Goal: Check status

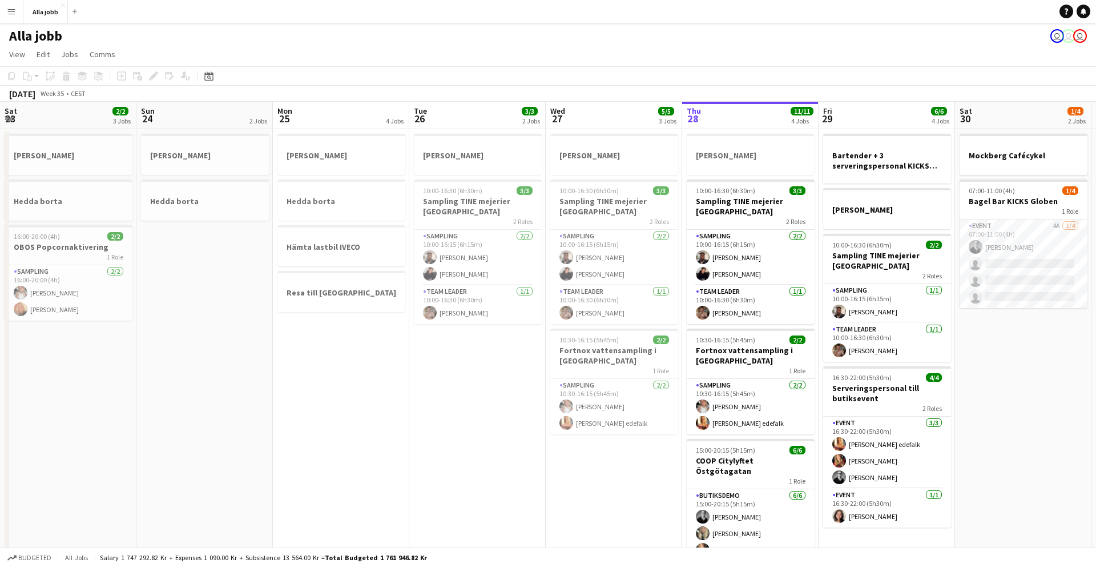
scroll to position [0, 312]
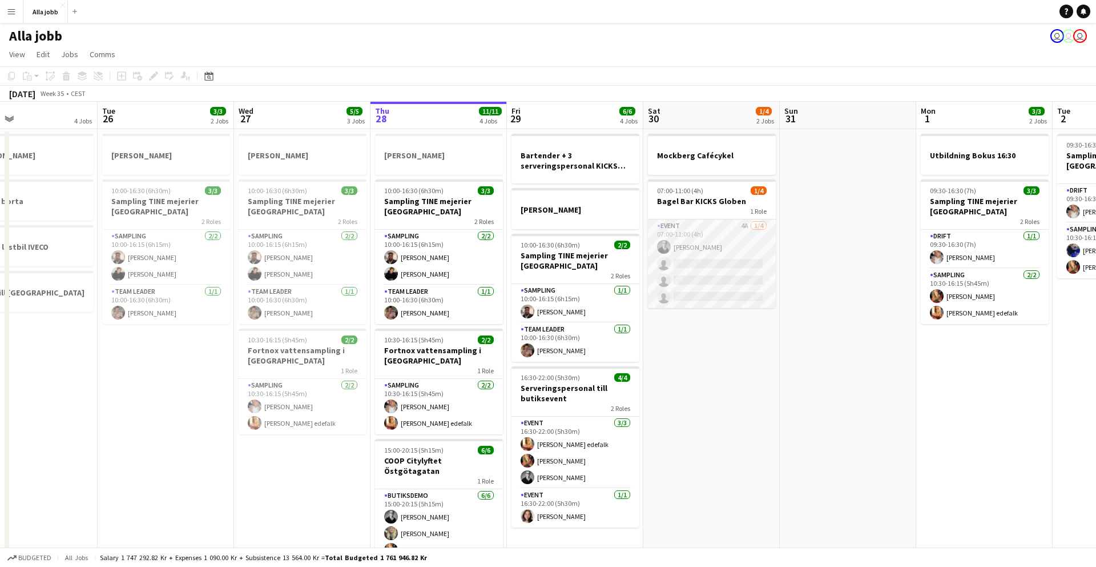
click at [686, 236] on app-card-role "Event 4A [DATE] 07:00-11:00 (4h) [PERSON_NAME] single-neutral-actions single-ne…" at bounding box center [712, 263] width 128 height 89
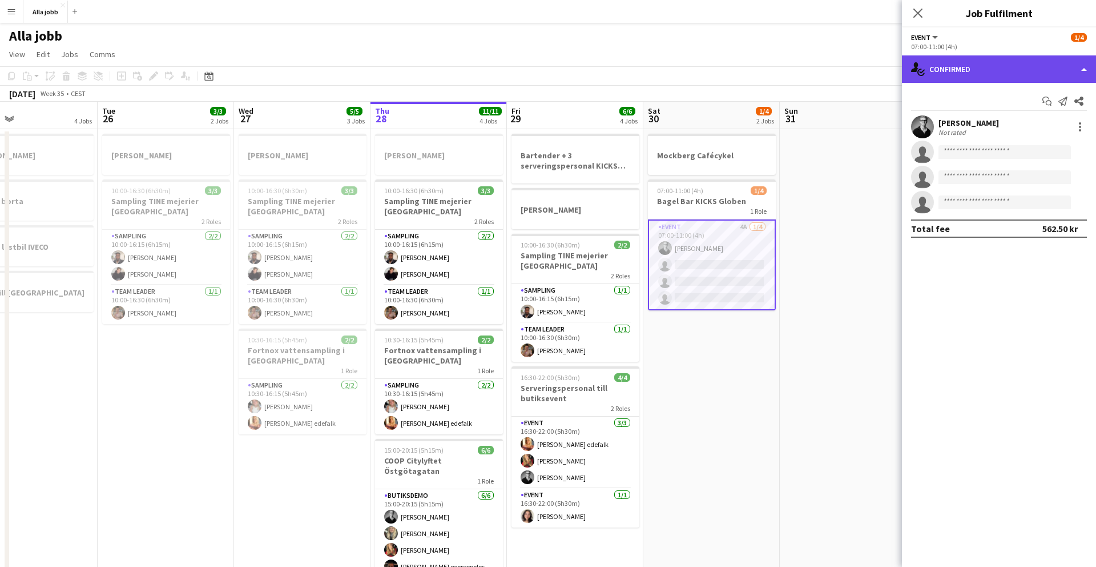
click at [962, 58] on div "single-neutral-actions-check-2 Confirmed" at bounding box center [999, 68] width 194 height 27
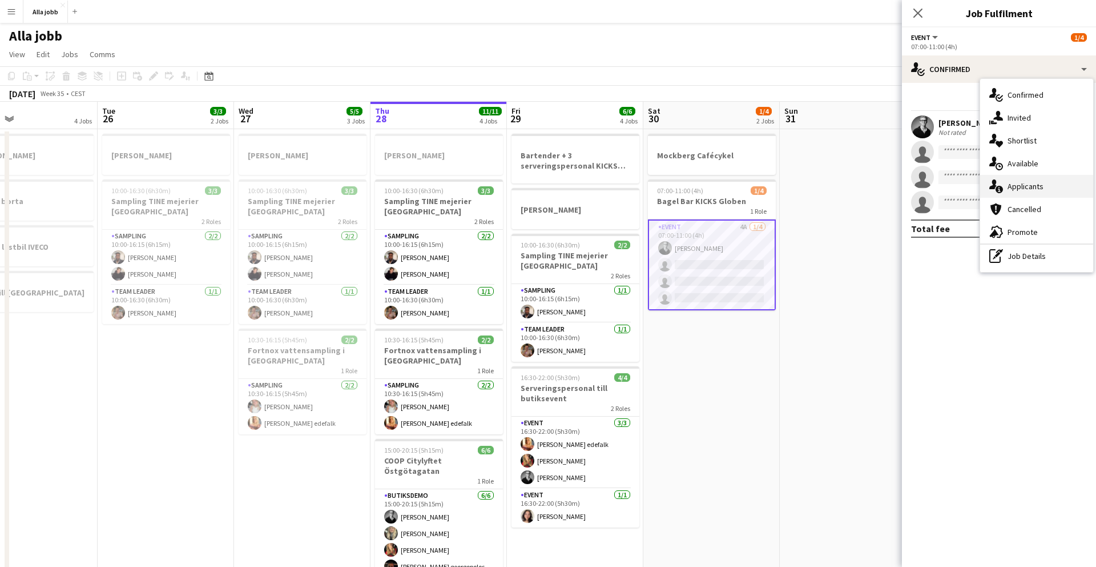
click at [1022, 190] on div "single-neutral-actions-information Applicants" at bounding box center [1037, 186] width 113 height 23
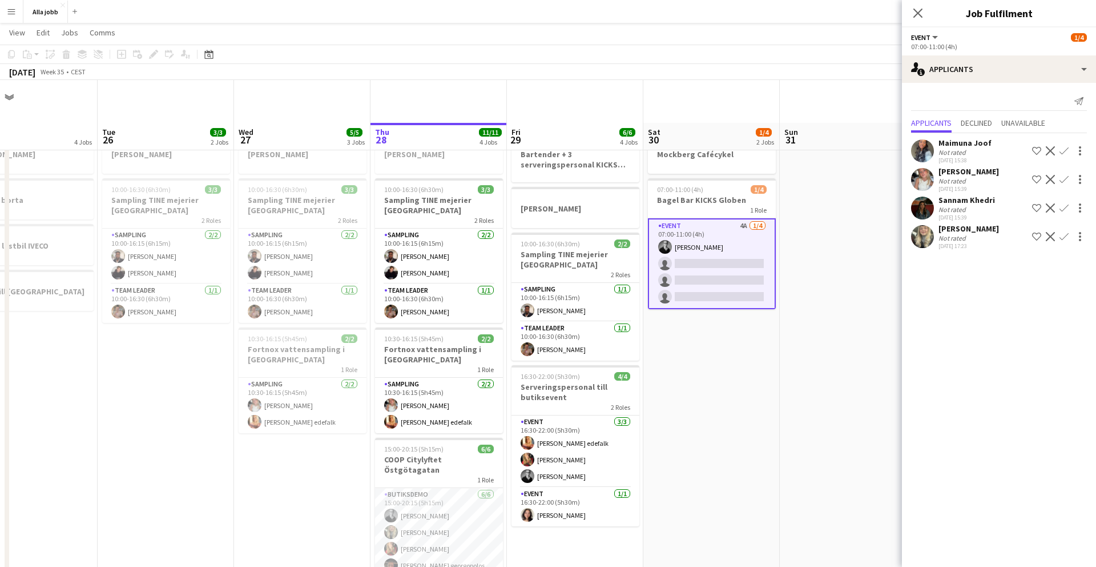
scroll to position [61, 0]
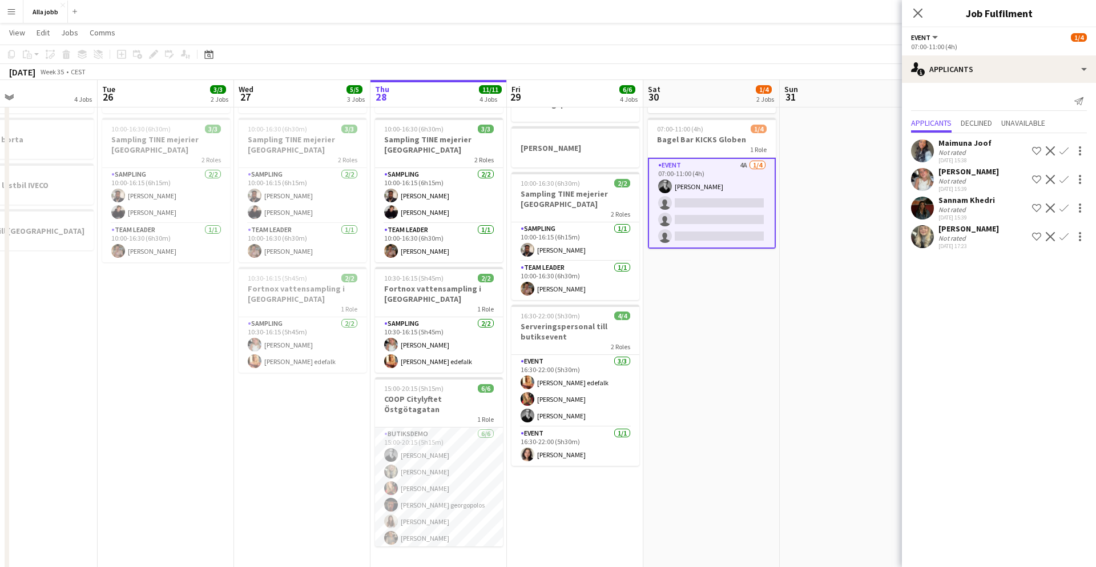
click at [717, 403] on app-date-cell "Mockberg Cafécykel 07:00-11:00 (4h) 1/4 Bagel Bar KICKS Globen 1 Role Event 4A …" at bounding box center [712, 318] width 136 height 503
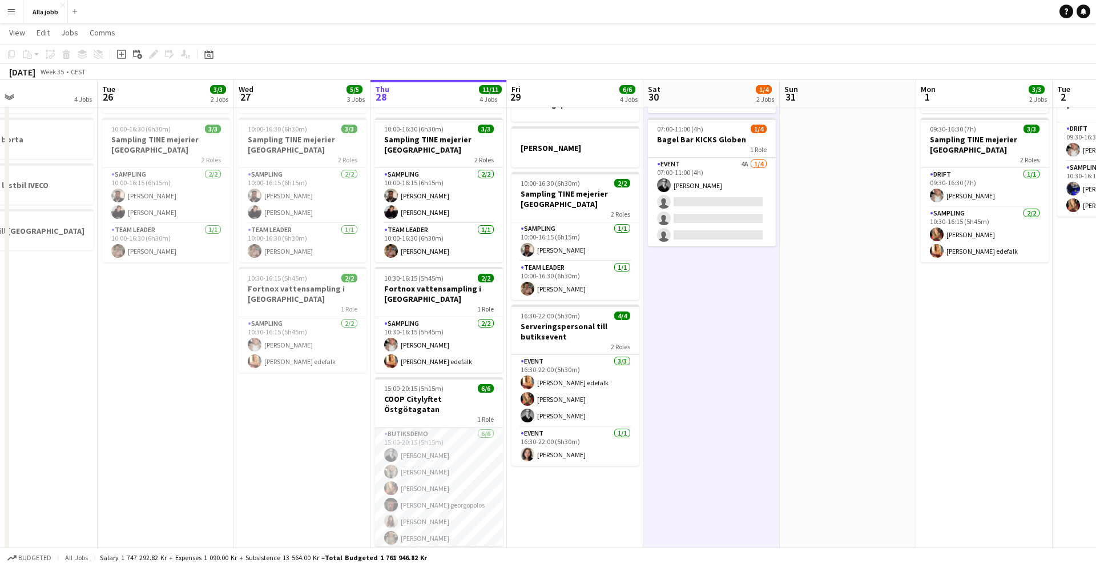
click at [717, 403] on app-date-cell "Mockberg Cafécykel 07:00-11:00 (4h) 1/4 Bagel Bar KICKS Globen 1 Role Event 4A …" at bounding box center [712, 318] width 136 height 503
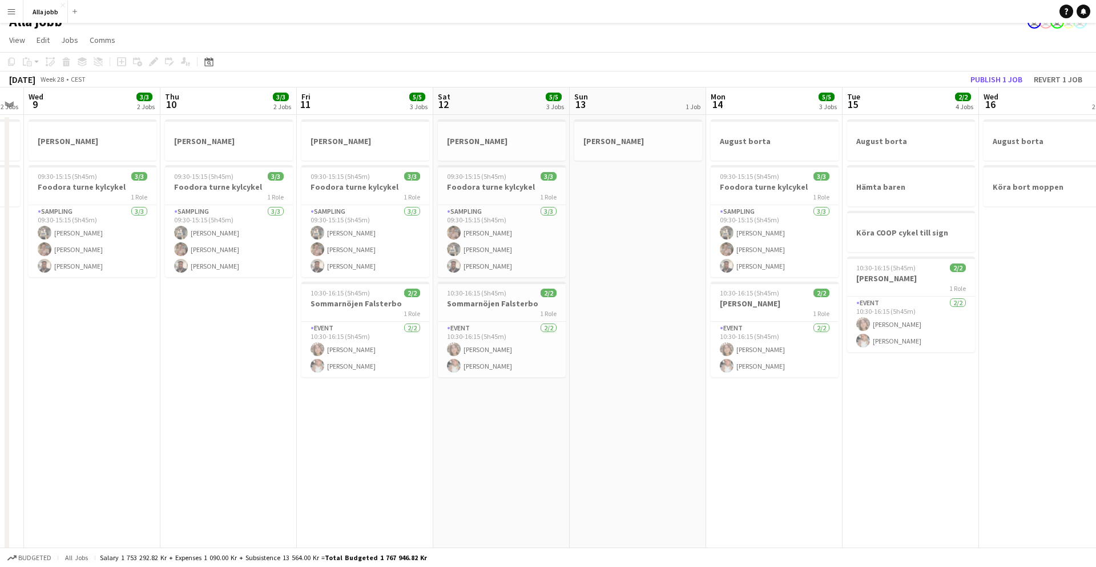
scroll to position [0, 523]
click at [750, 235] on app-card-role "Sampling [DATE] 09:30-15:15 (5h45m) [PERSON_NAME] [PERSON_NAME] [PERSON_NAME]" at bounding box center [774, 241] width 128 height 72
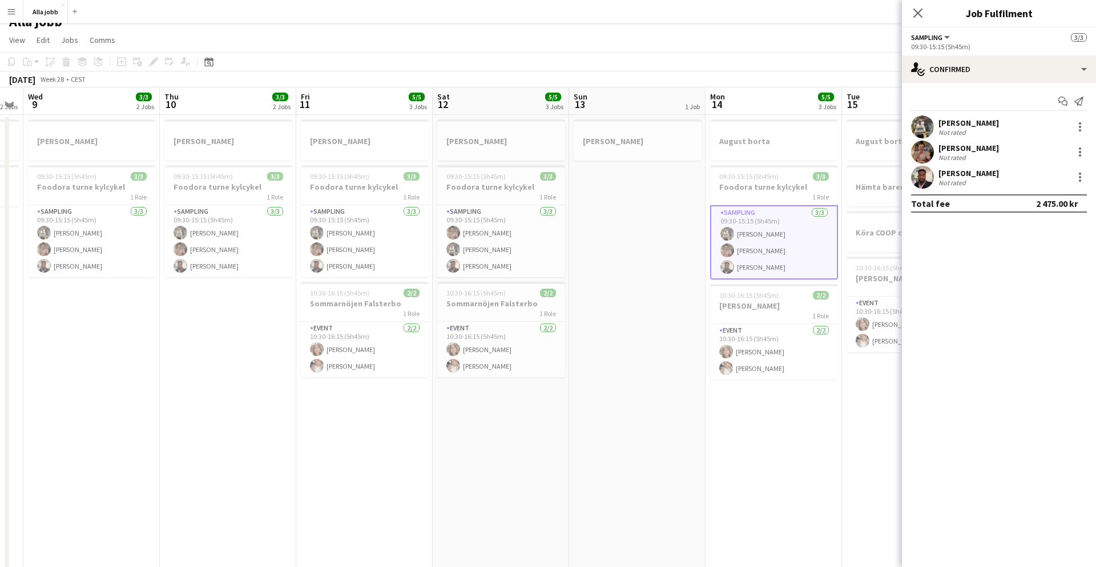
click at [922, 128] on app-user-avatar at bounding box center [922, 126] width 23 height 23
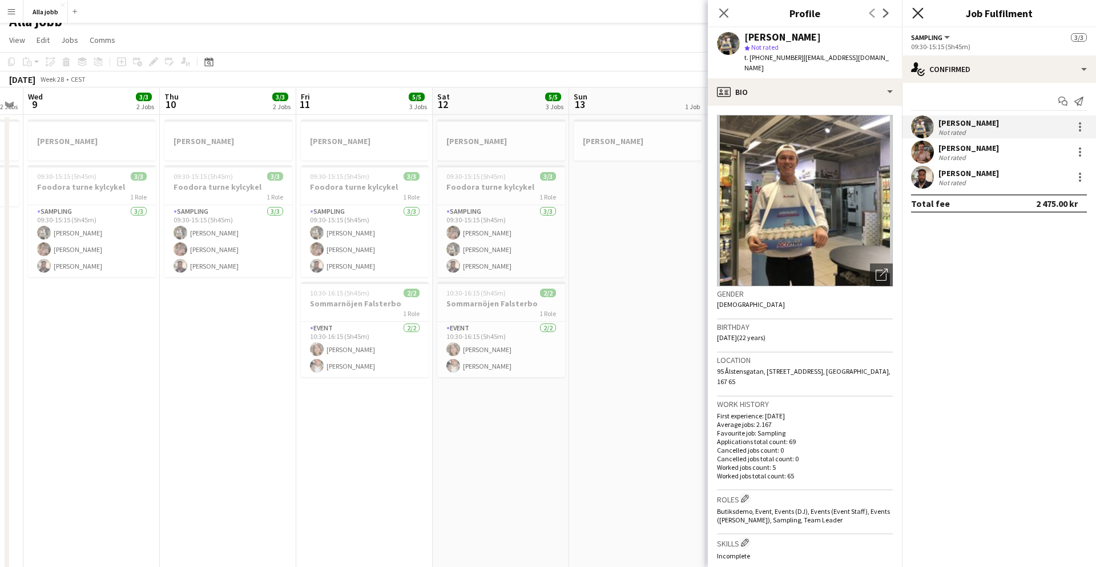
click at [916, 13] on icon "Close pop-in" at bounding box center [918, 12] width 11 height 11
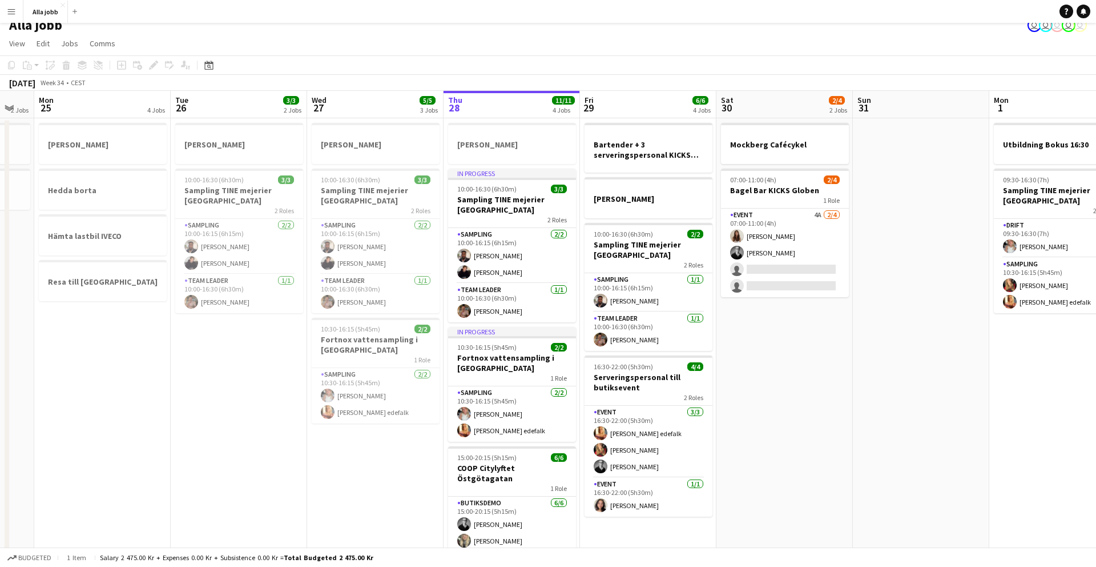
scroll to position [0, 0]
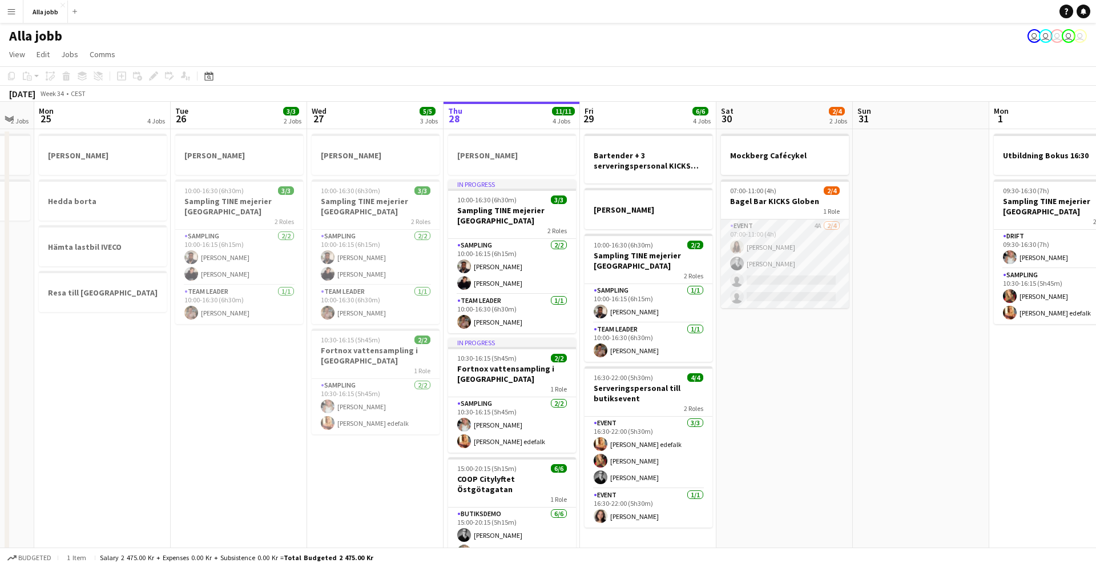
click at [795, 256] on app-card-role "Event 4A [DATE] 07:00-11:00 (4h) [PERSON_NAME] [PERSON_NAME] single-neutral-act…" at bounding box center [785, 263] width 128 height 89
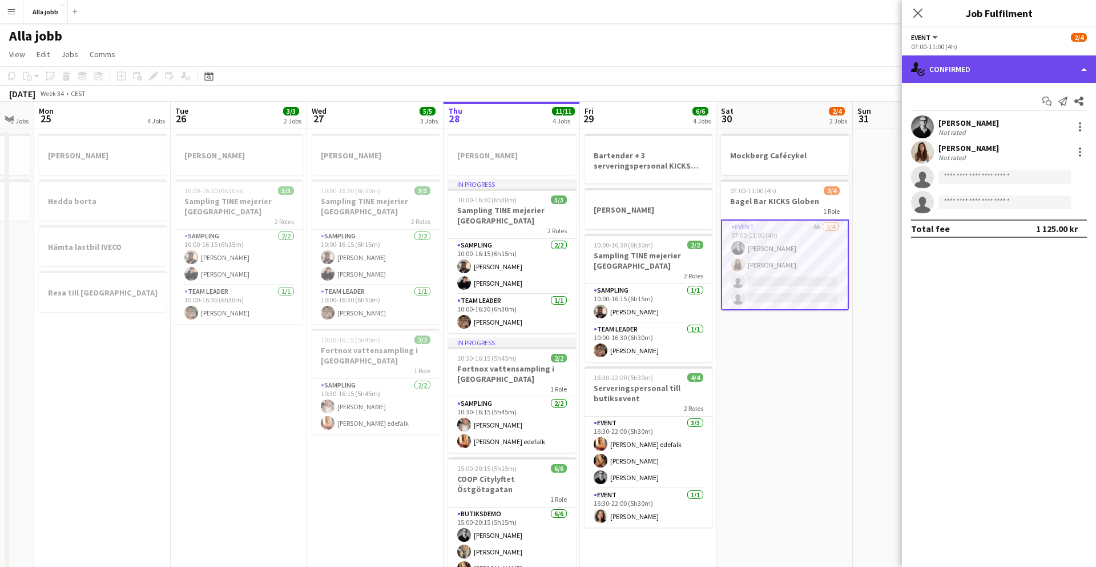
click at [977, 80] on div "single-neutral-actions-check-2 Confirmed" at bounding box center [999, 68] width 194 height 27
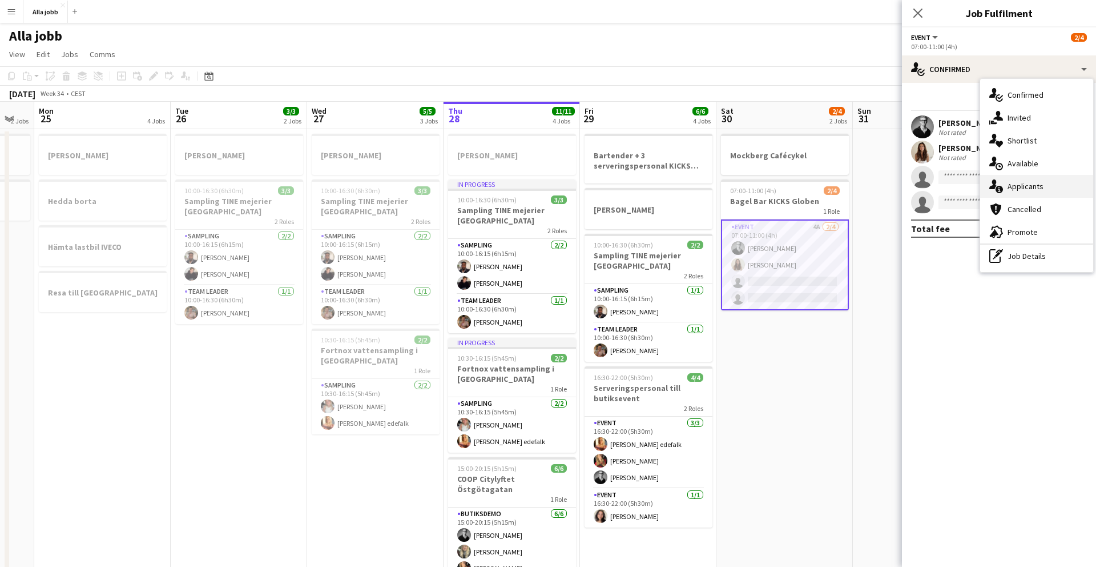
click at [1001, 184] on icon "single-neutral-actions-information" at bounding box center [997, 186] width 14 height 14
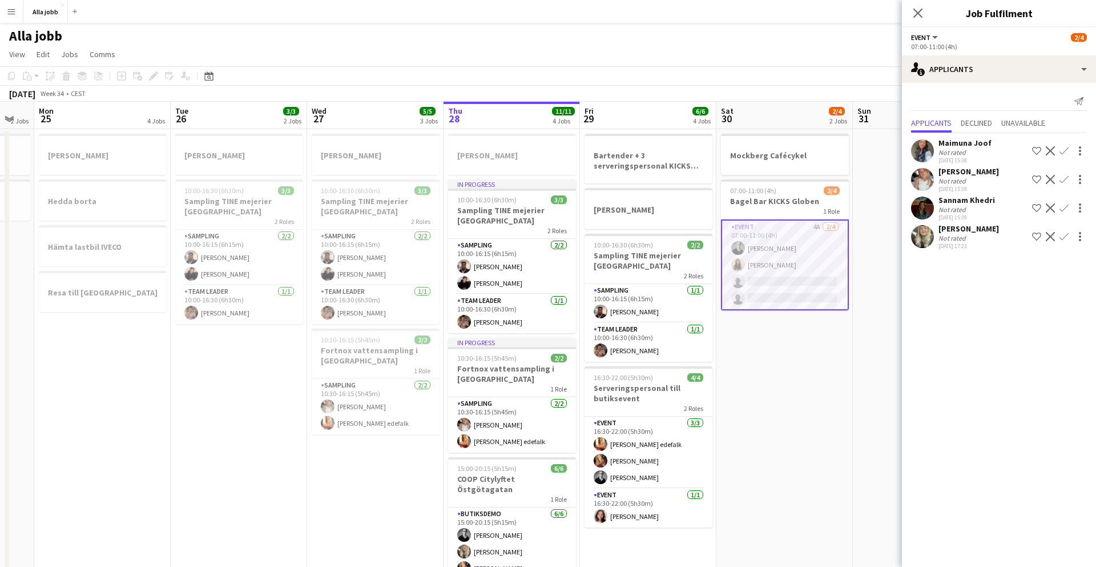
click at [865, 314] on app-date-cell at bounding box center [921, 474] width 136 height 690
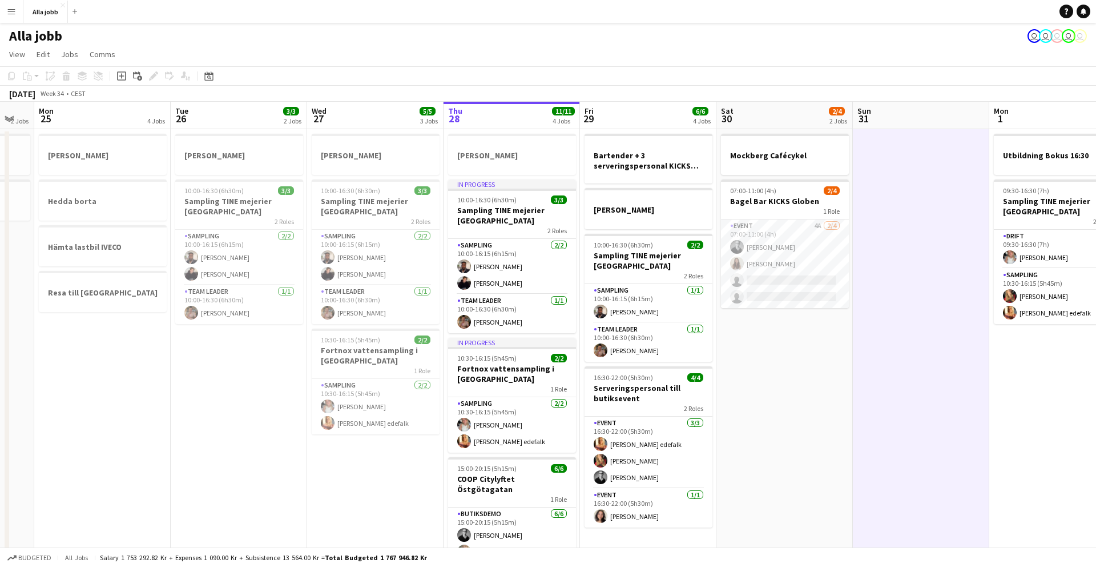
click at [865, 314] on app-date-cell at bounding box center [921, 474] width 136 height 690
